Goal: Information Seeking & Learning: Learn about a topic

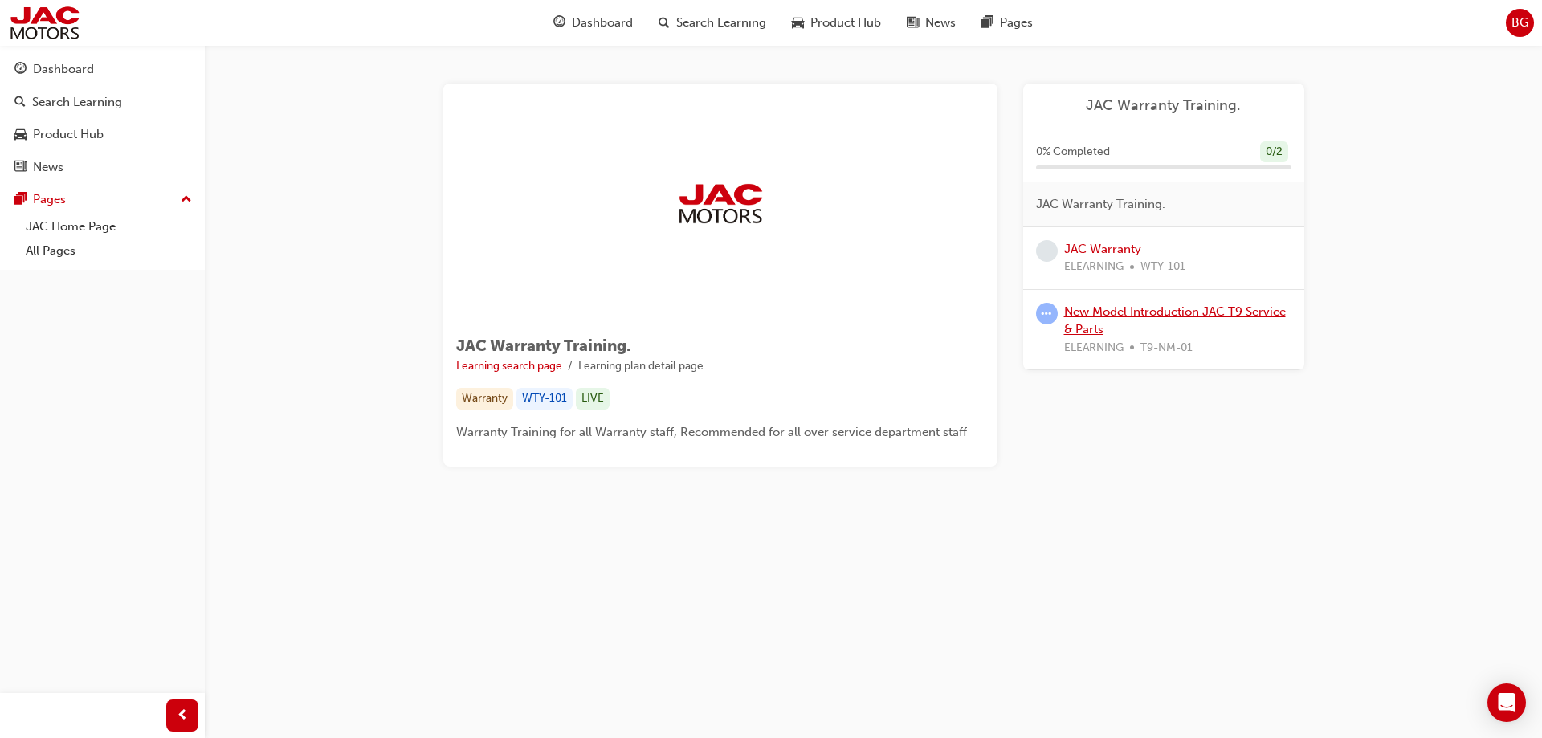
click at [1103, 311] on link "New Model Introduction JAC T9 Service & Parts" at bounding box center [1175, 320] width 222 height 33
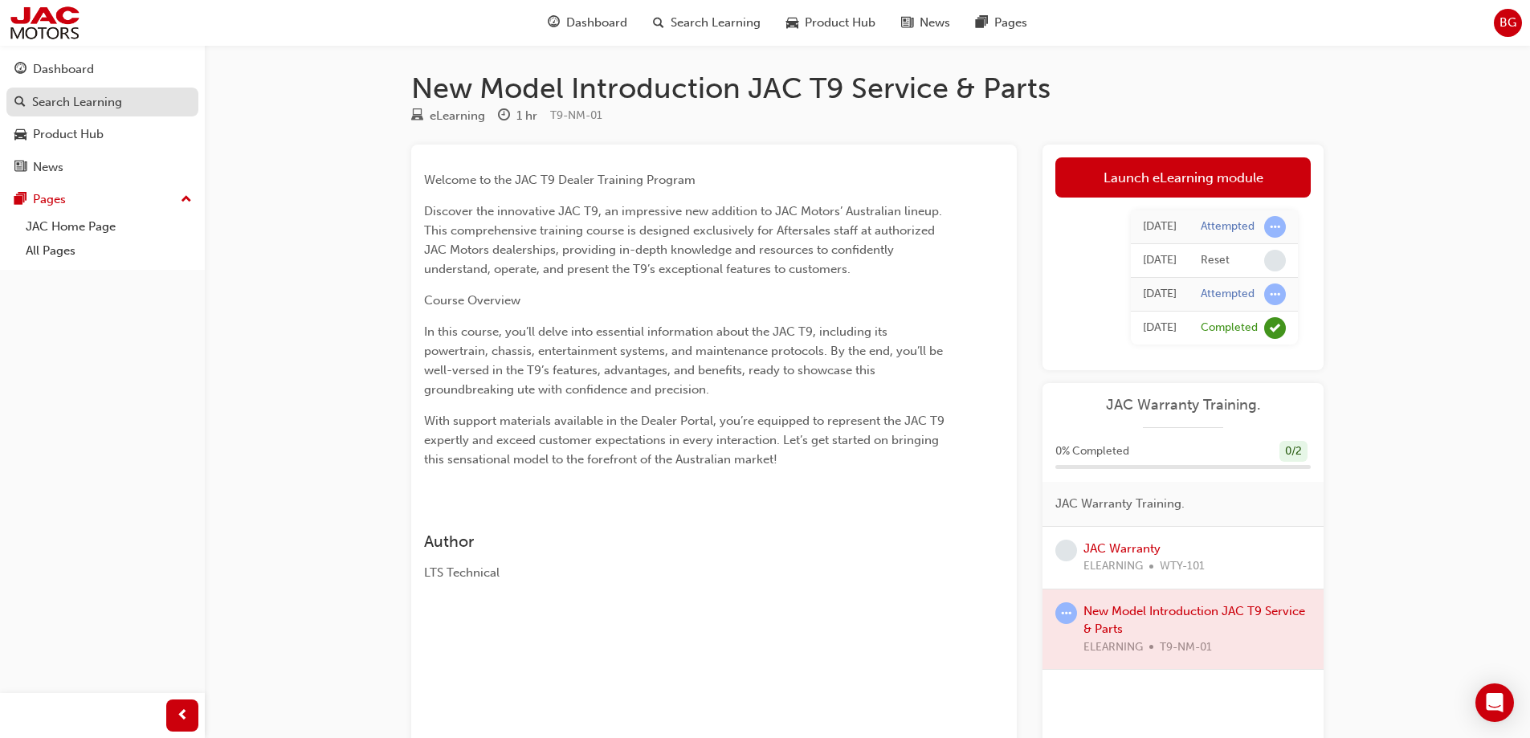
click at [101, 110] on div "Search Learning" at bounding box center [77, 102] width 90 height 18
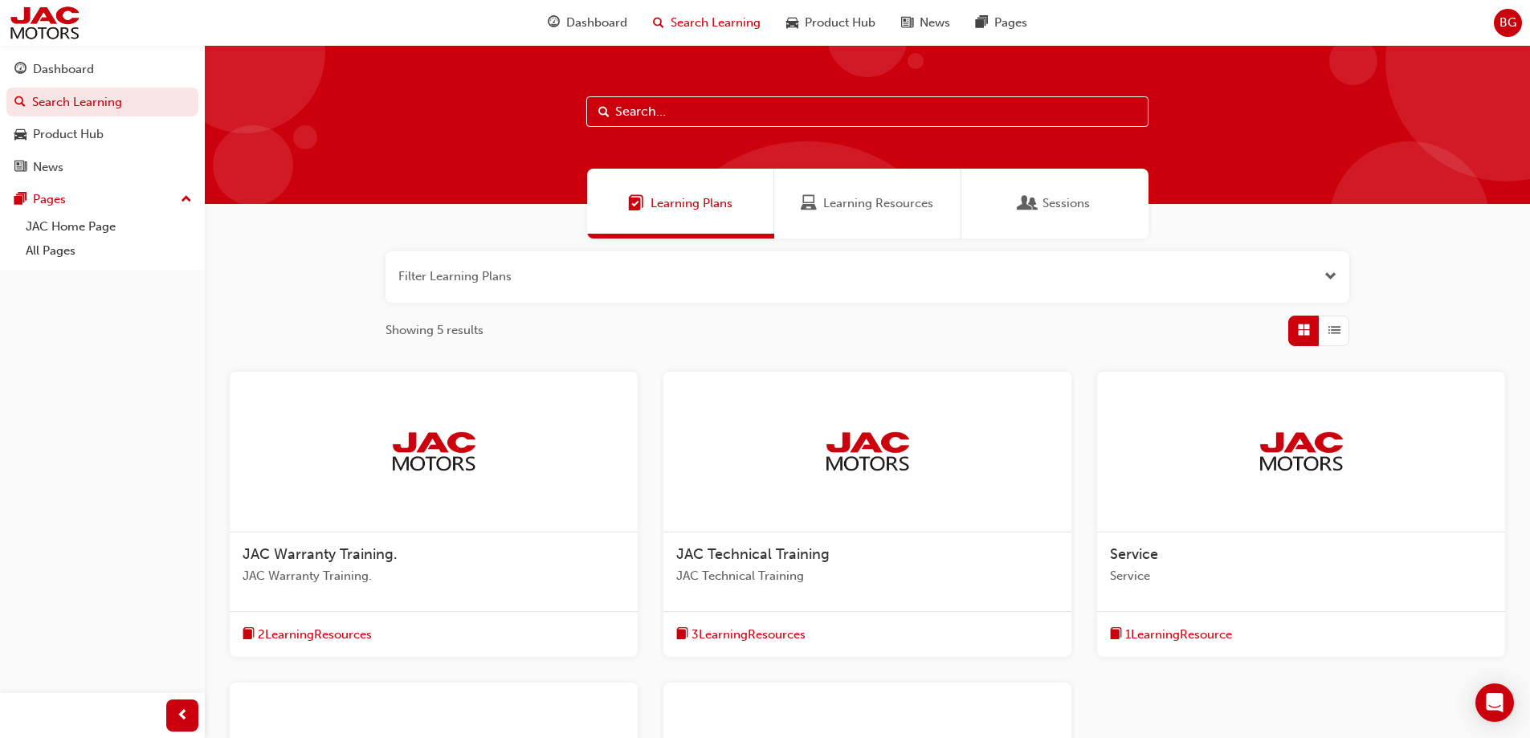
click at [817, 208] on span "Learning Resources" at bounding box center [809, 203] width 16 height 18
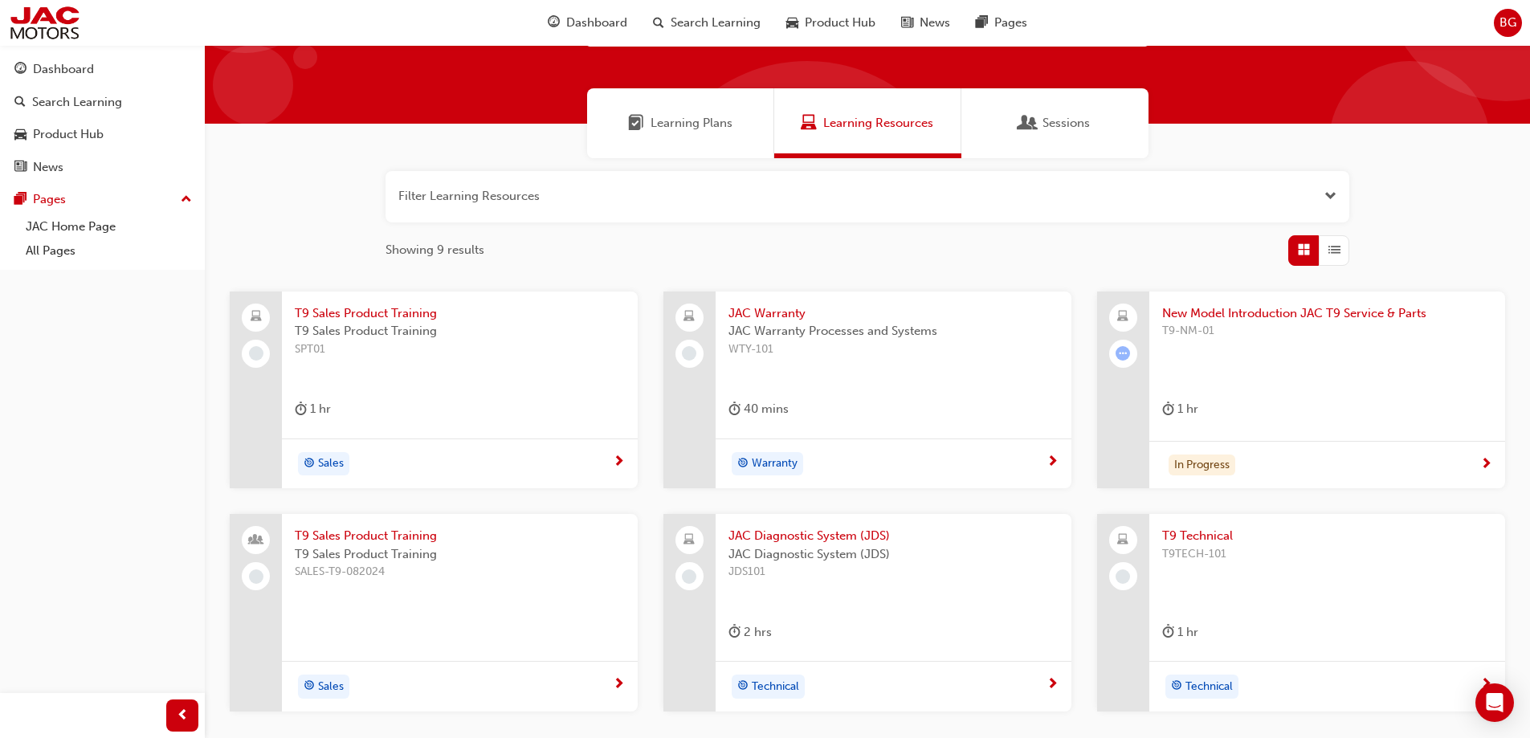
scroll to position [161, 0]
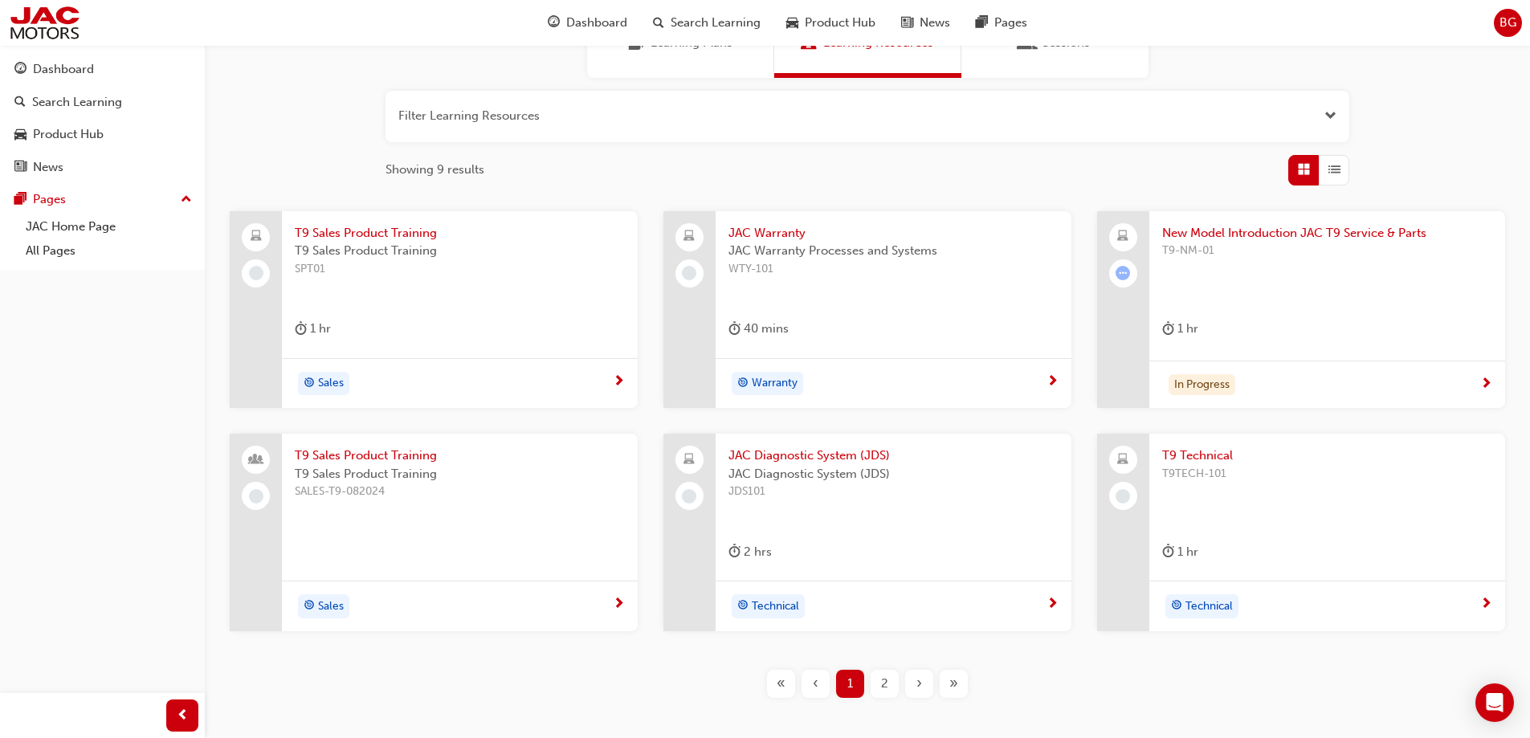
click at [876, 680] on div "2" at bounding box center [885, 684] width 28 height 28
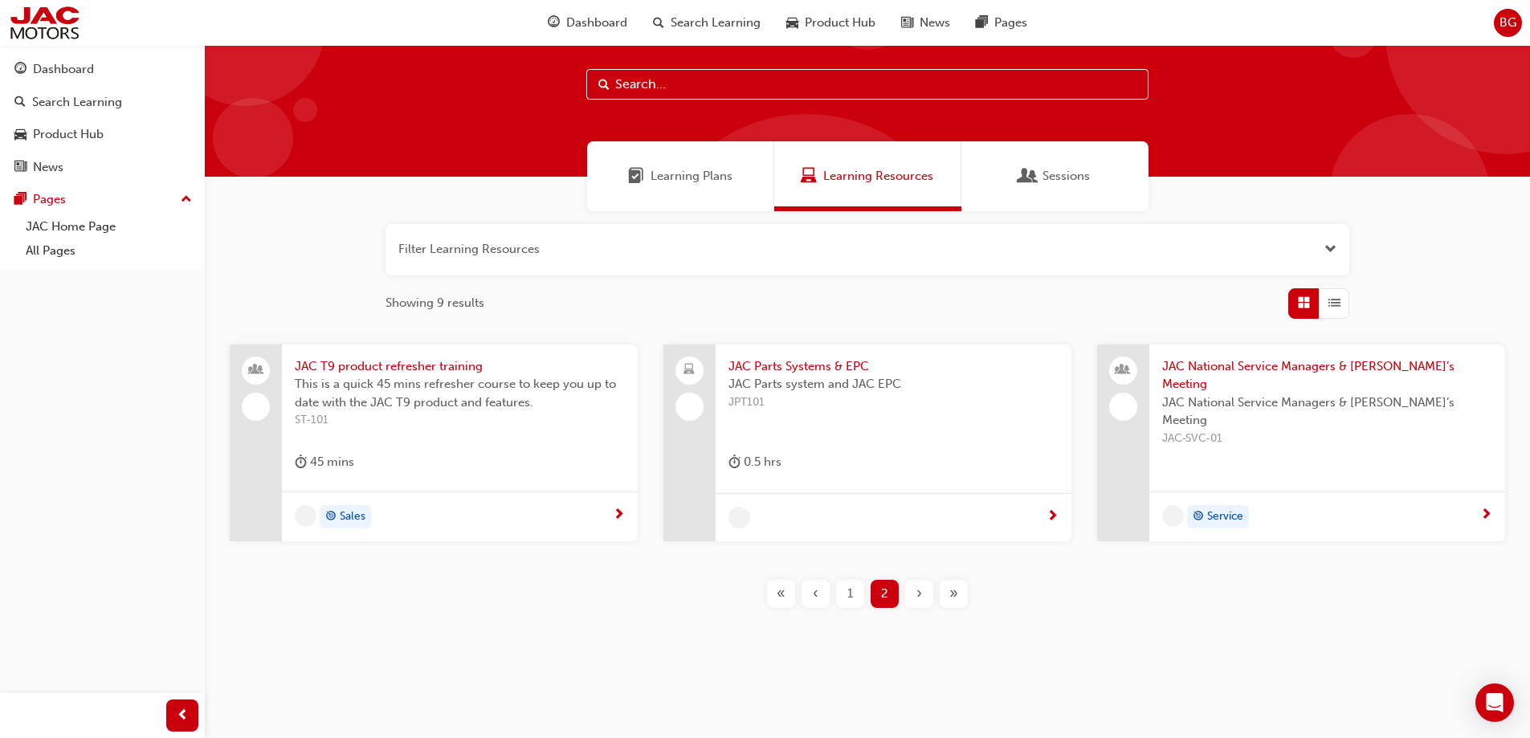
scroll to position [27, 0]
click at [1036, 154] on div "Sessions" at bounding box center [1055, 176] width 187 height 70
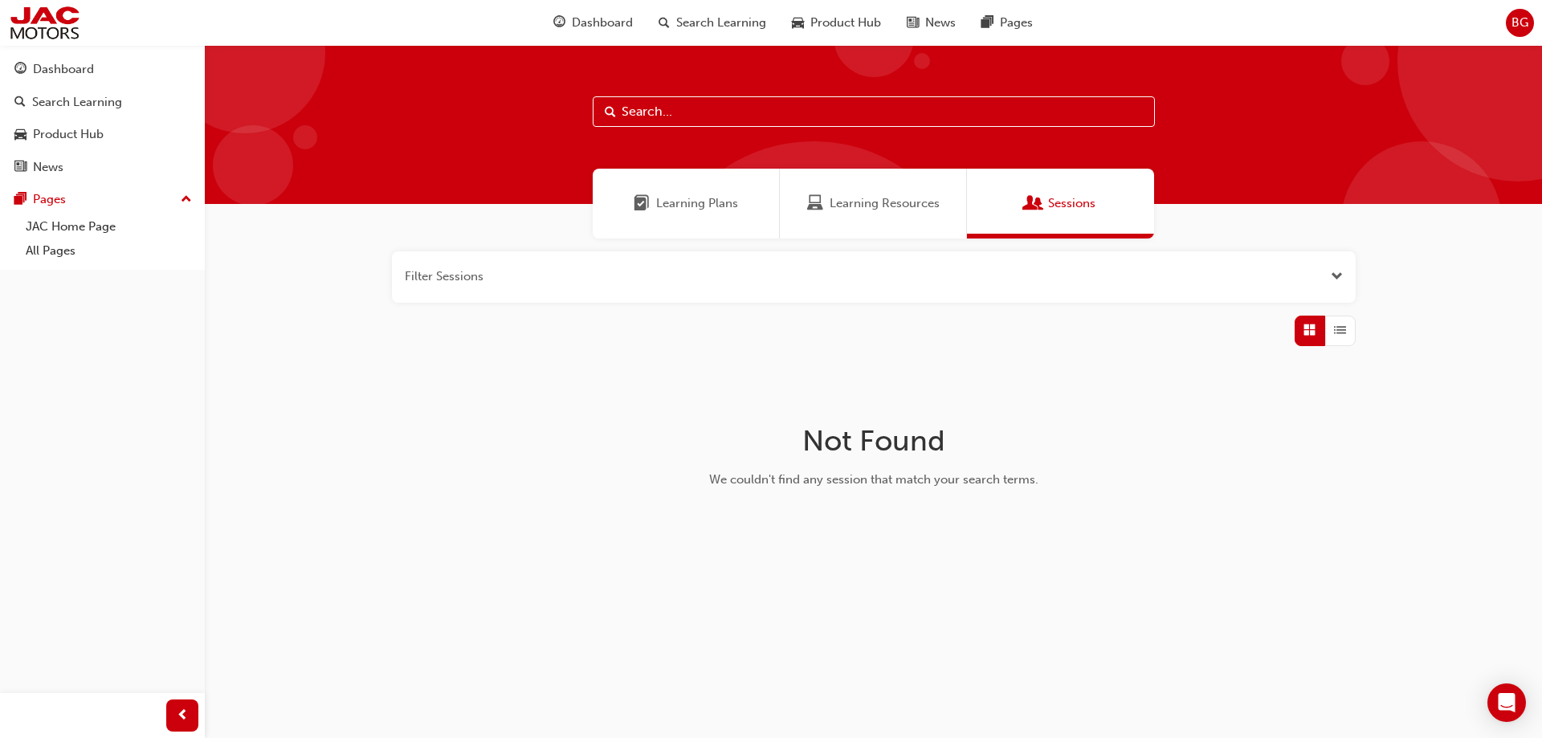
click at [922, 216] on div "Learning Resources" at bounding box center [873, 204] width 187 height 70
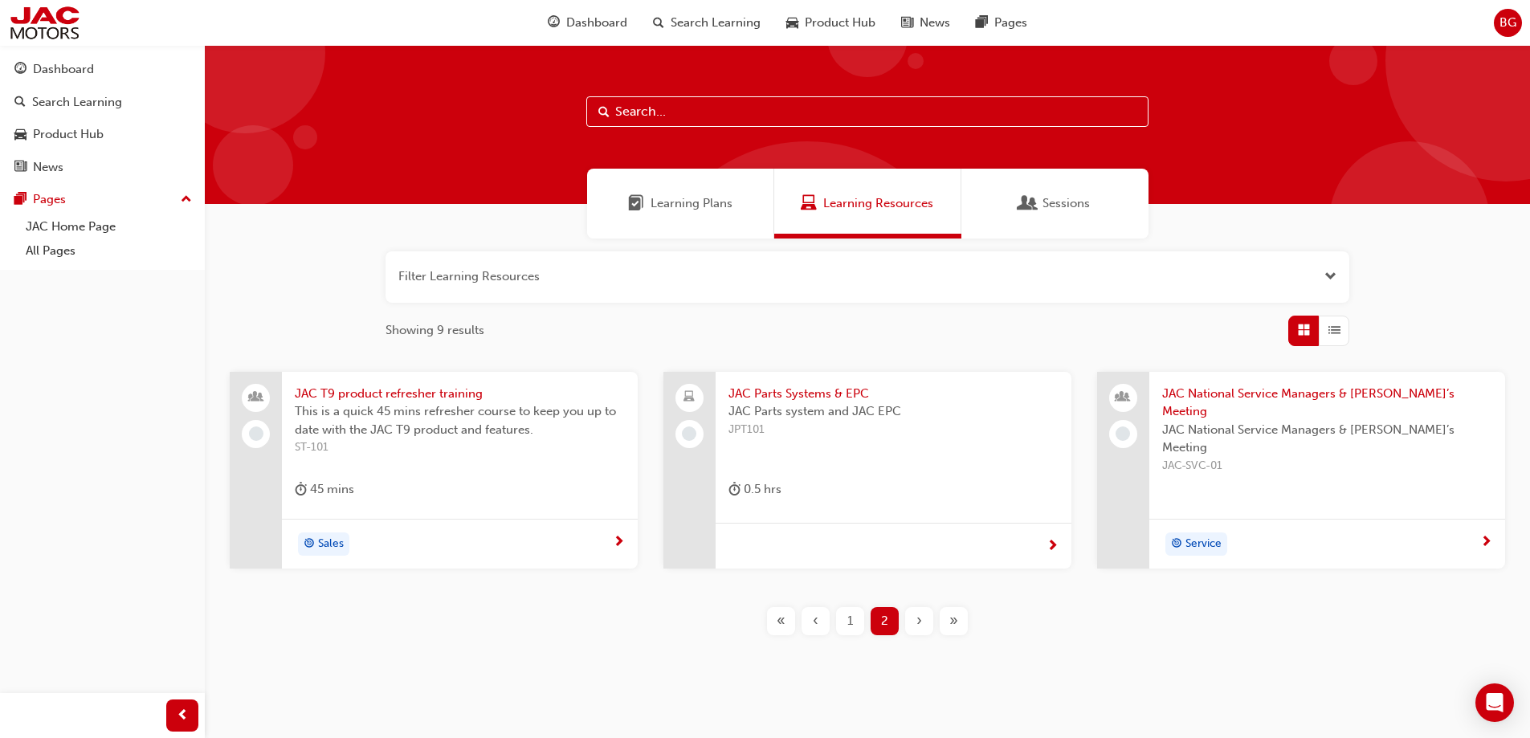
click at [1375, 557] on div "Service" at bounding box center [1327, 544] width 356 height 51
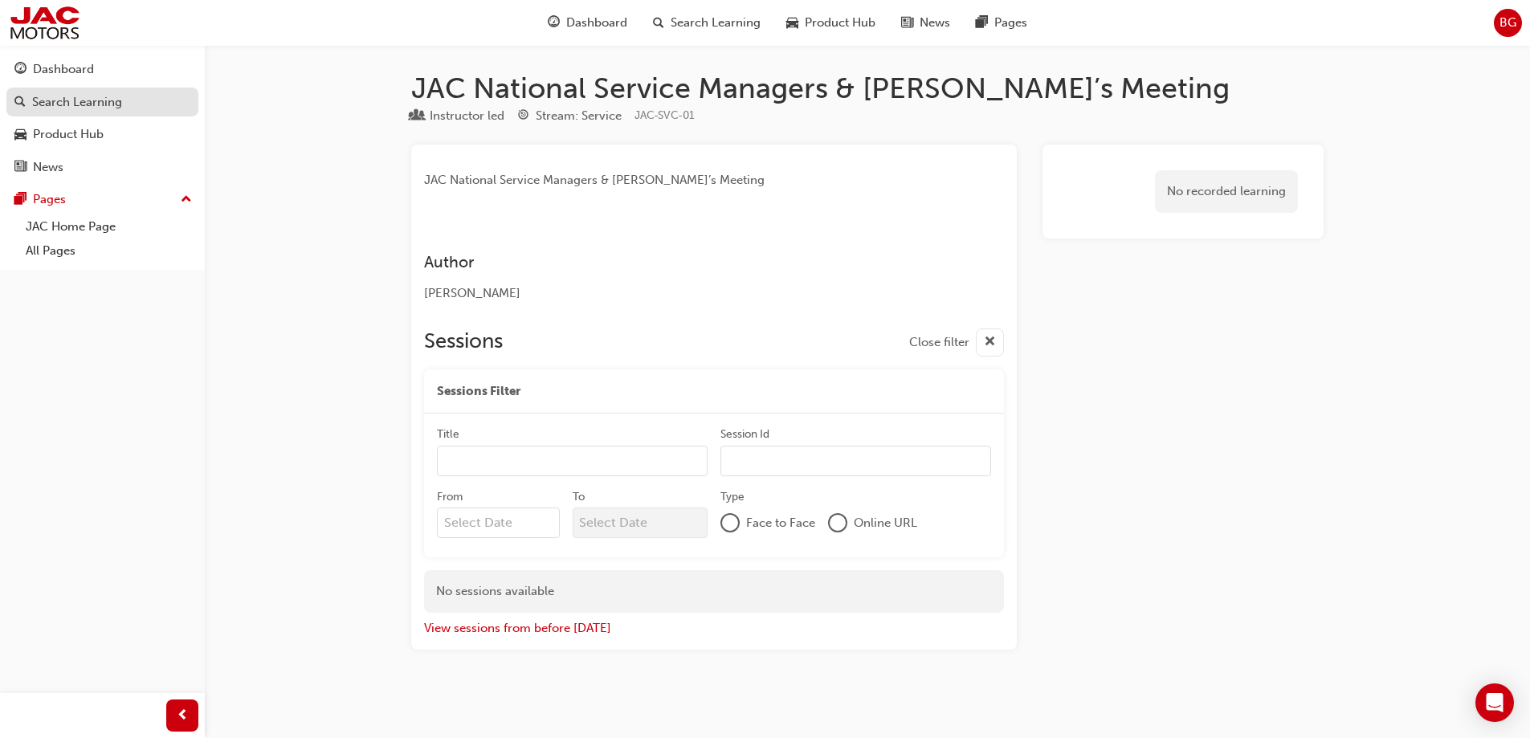
click at [92, 112] on link "Search Learning" at bounding box center [102, 103] width 192 height 30
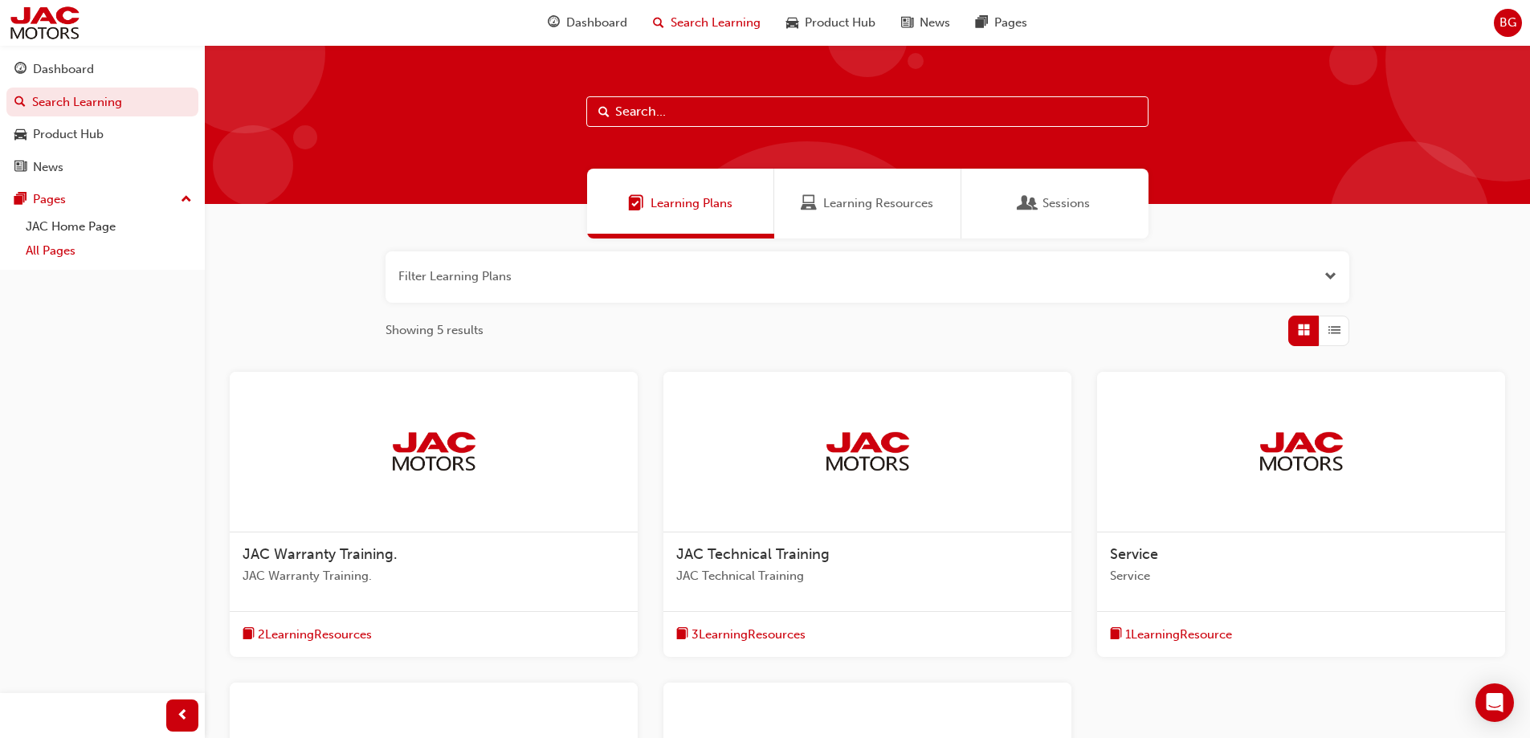
click at [93, 242] on link "All Pages" at bounding box center [108, 251] width 179 height 25
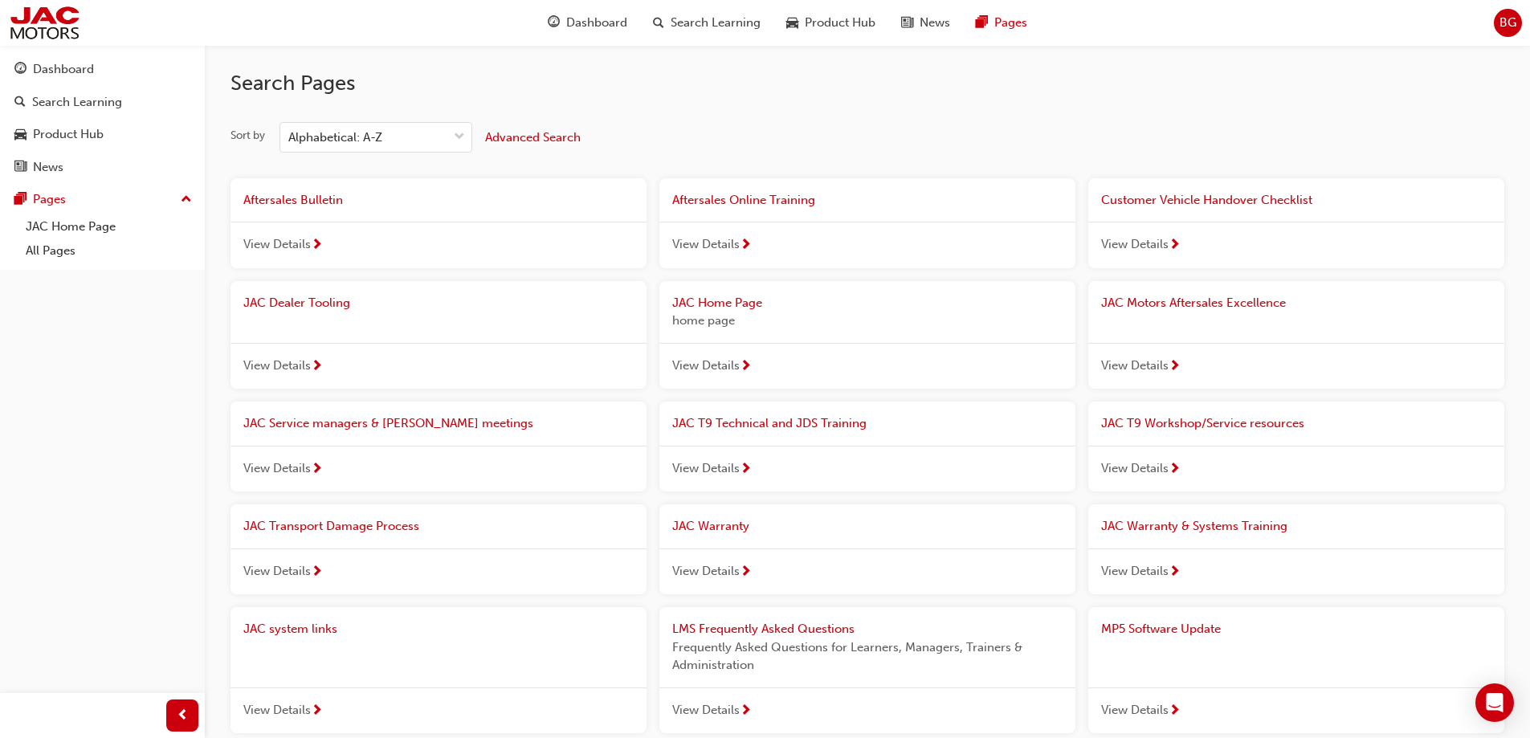
click at [355, 226] on div "View Details" at bounding box center [439, 245] width 416 height 47
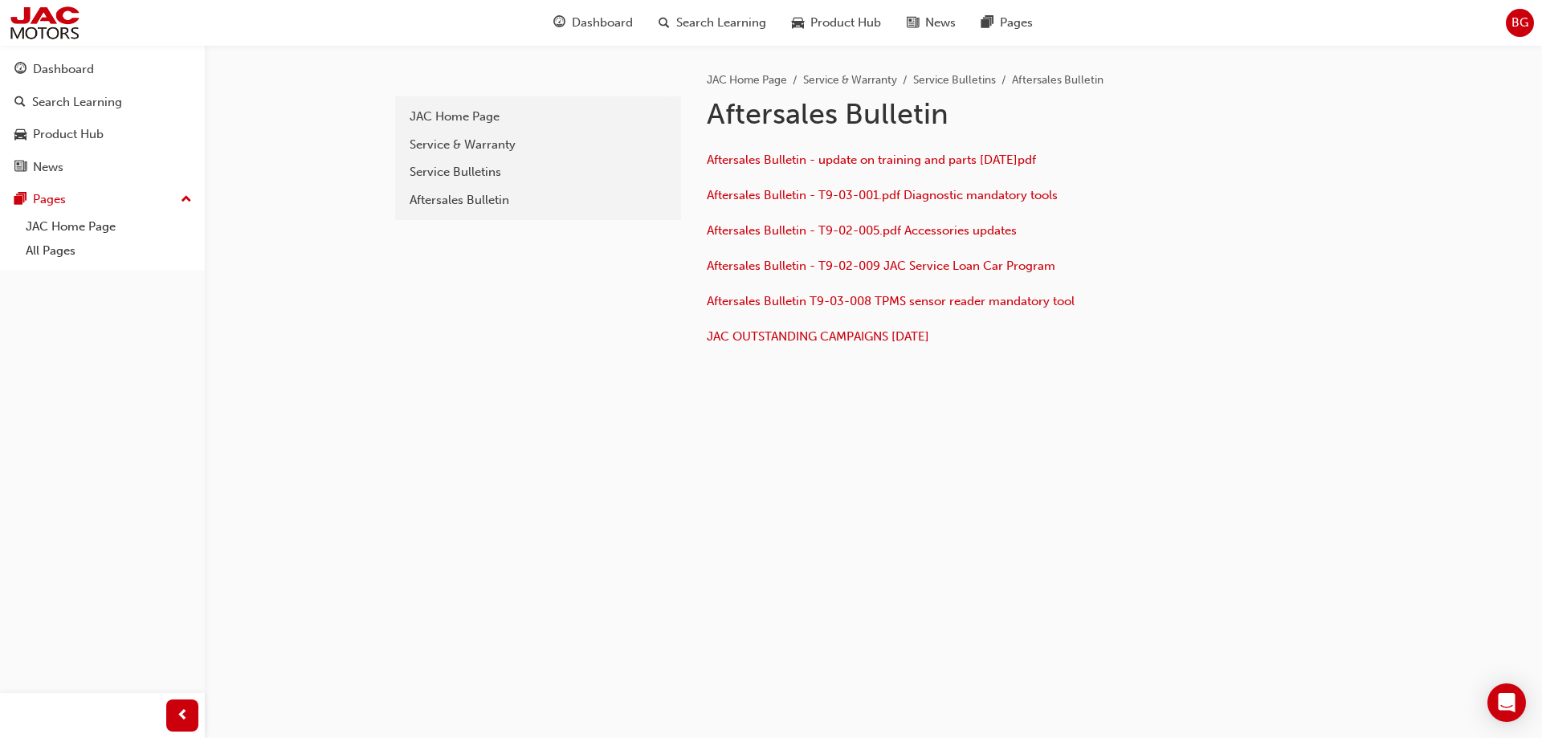
click at [861, 202] on p "Aftersales Bulletin - T9-03-001.pdf Diagnostic mandatory tools" at bounding box center [968, 197] width 522 height 23
click at [865, 197] on span "Aftersales Bulletin - T9-03-001.pdf Diagnostic mandatory tools" at bounding box center [882, 195] width 351 height 14
click at [71, 100] on div "Search Learning" at bounding box center [77, 102] width 90 height 18
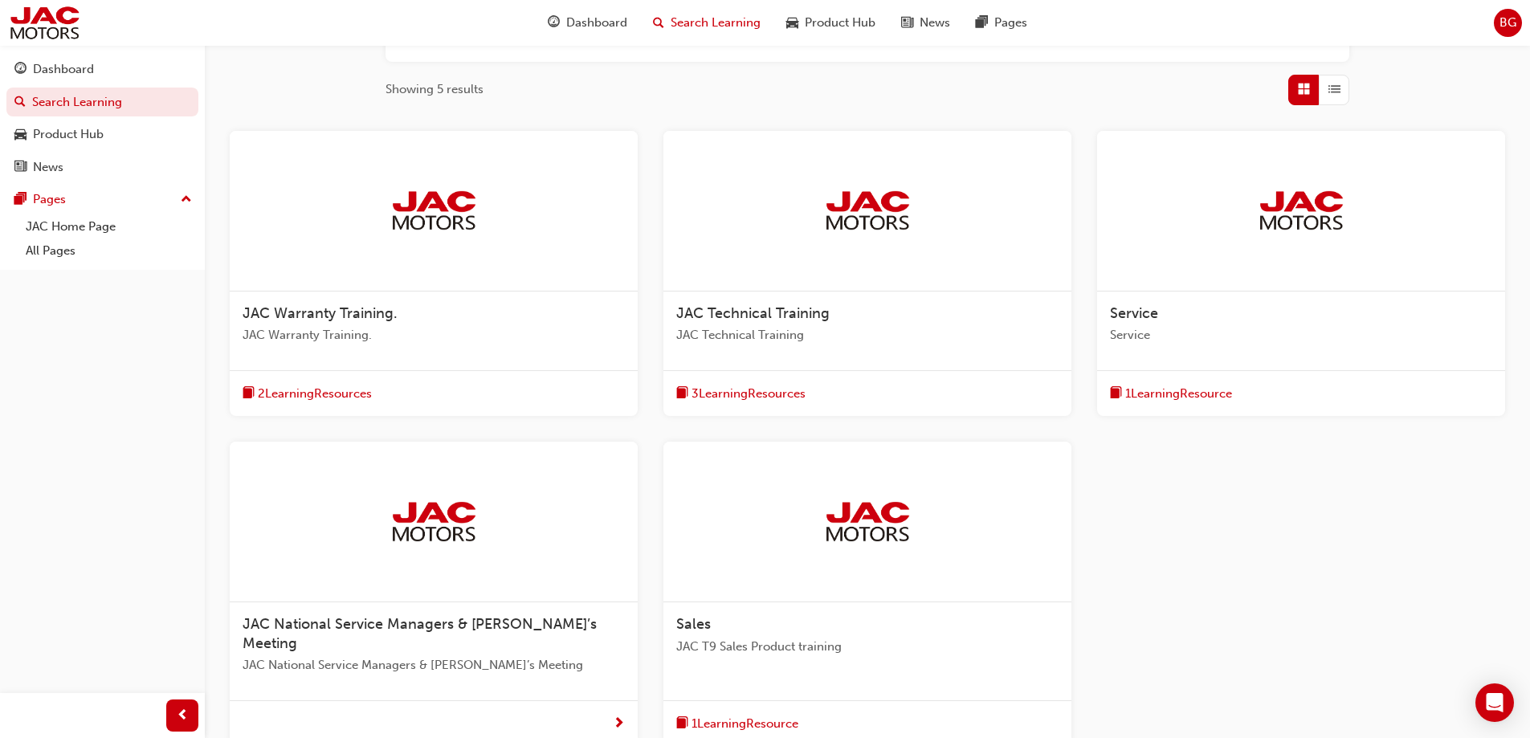
scroll to position [386, 0]
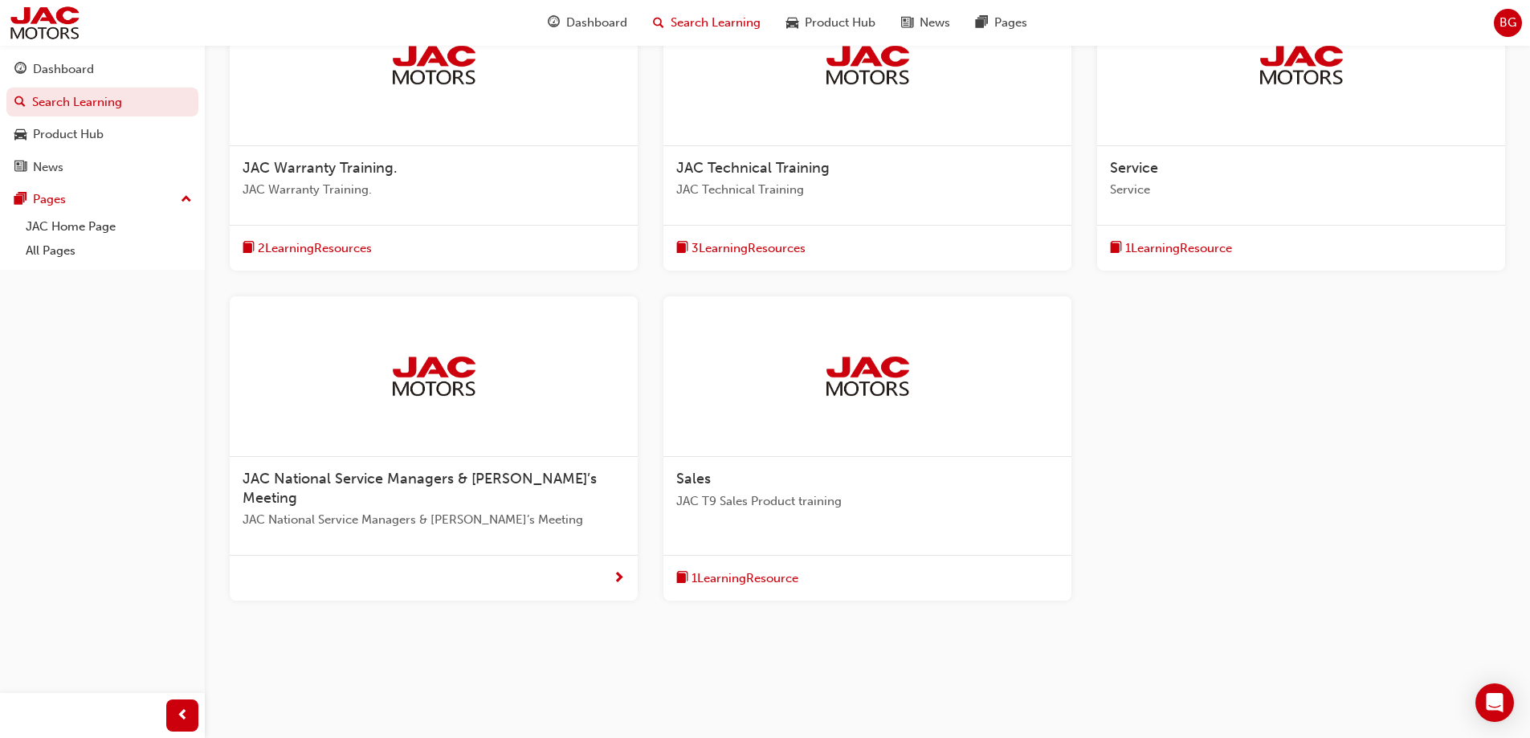
click at [622, 569] on span "next-icon" at bounding box center [619, 579] width 12 height 20
